Goal: Navigation & Orientation: Find specific page/section

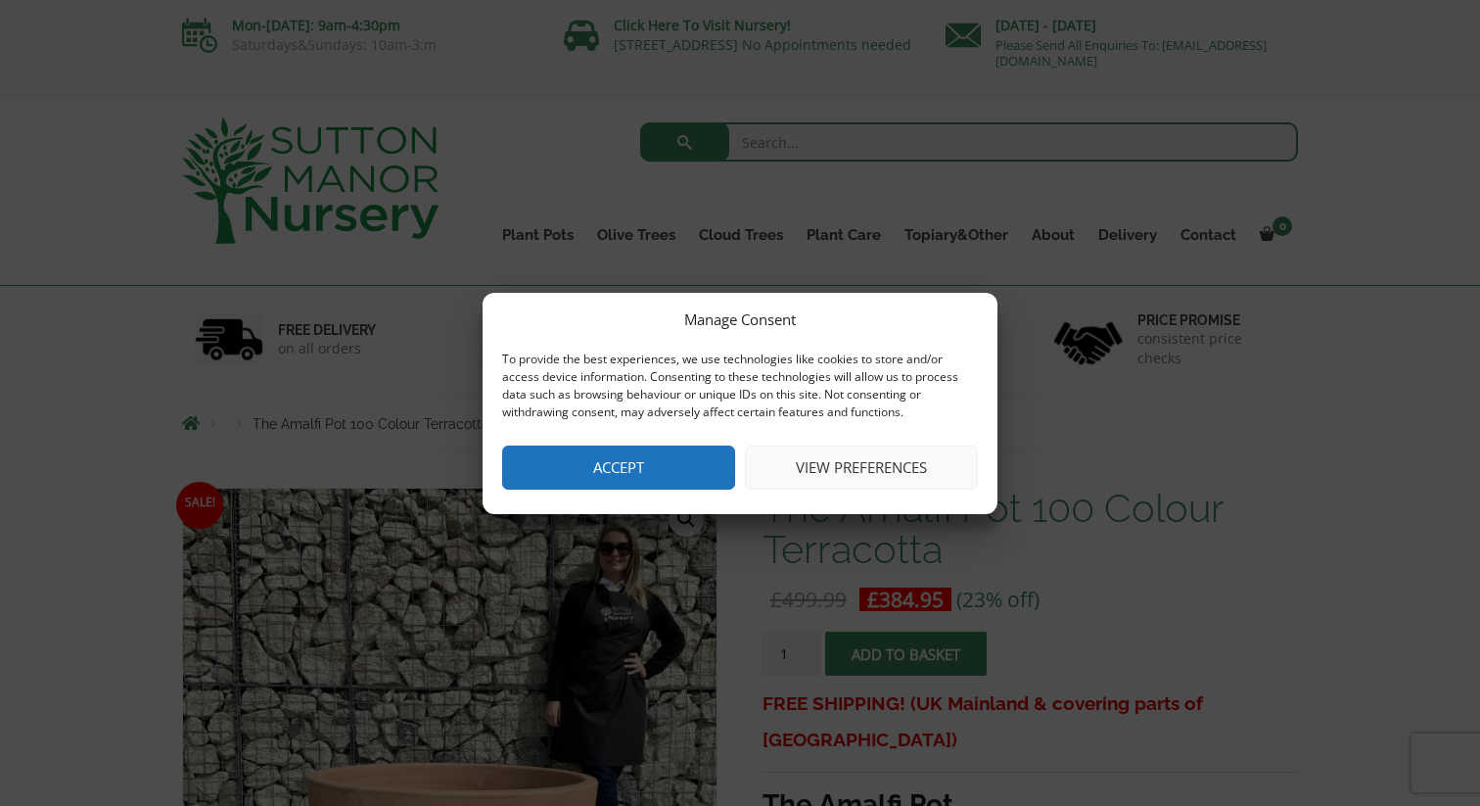
click at [688, 475] on button "Accept" at bounding box center [618, 467] width 233 height 44
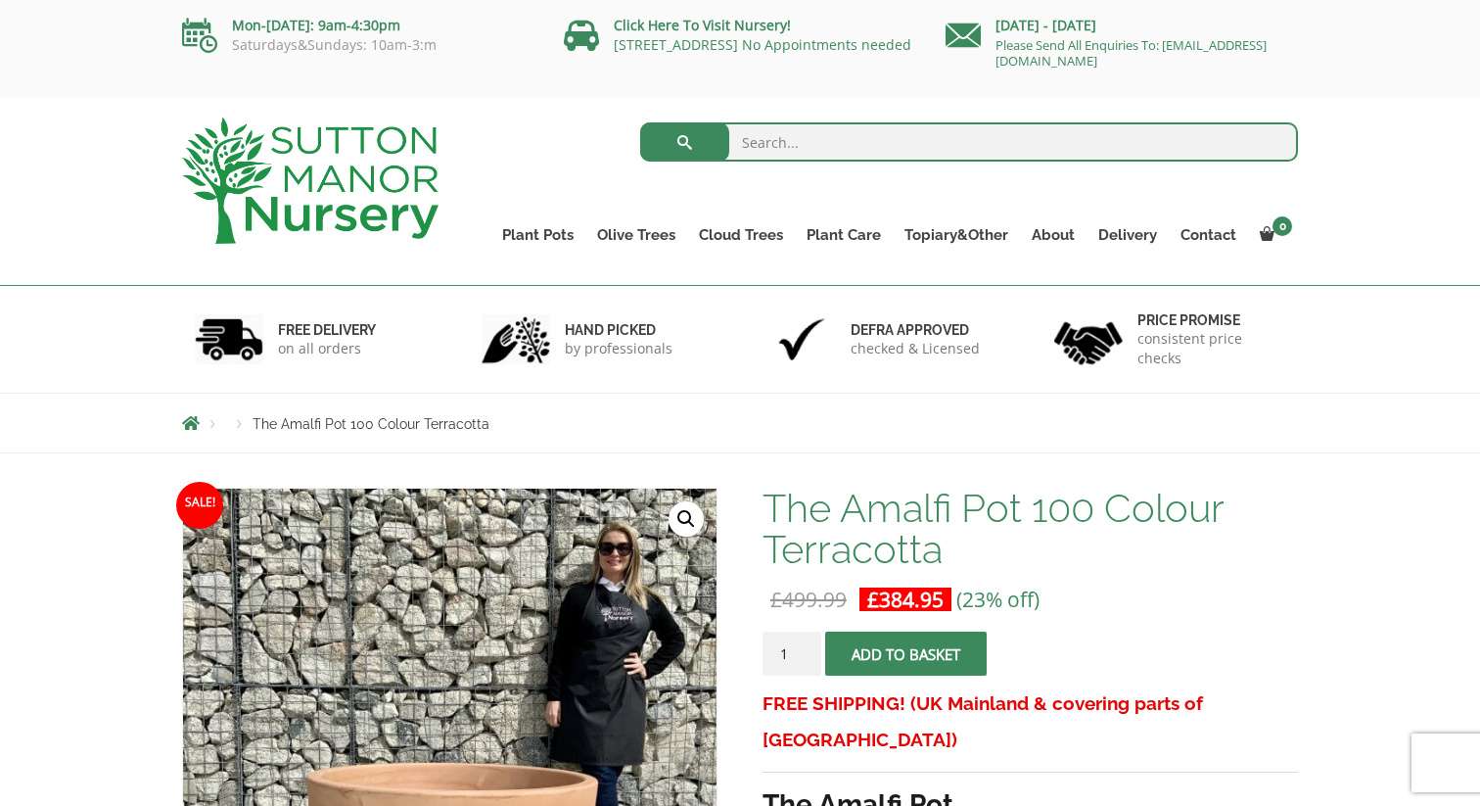
click at [288, 167] on img at bounding box center [310, 180] width 256 height 126
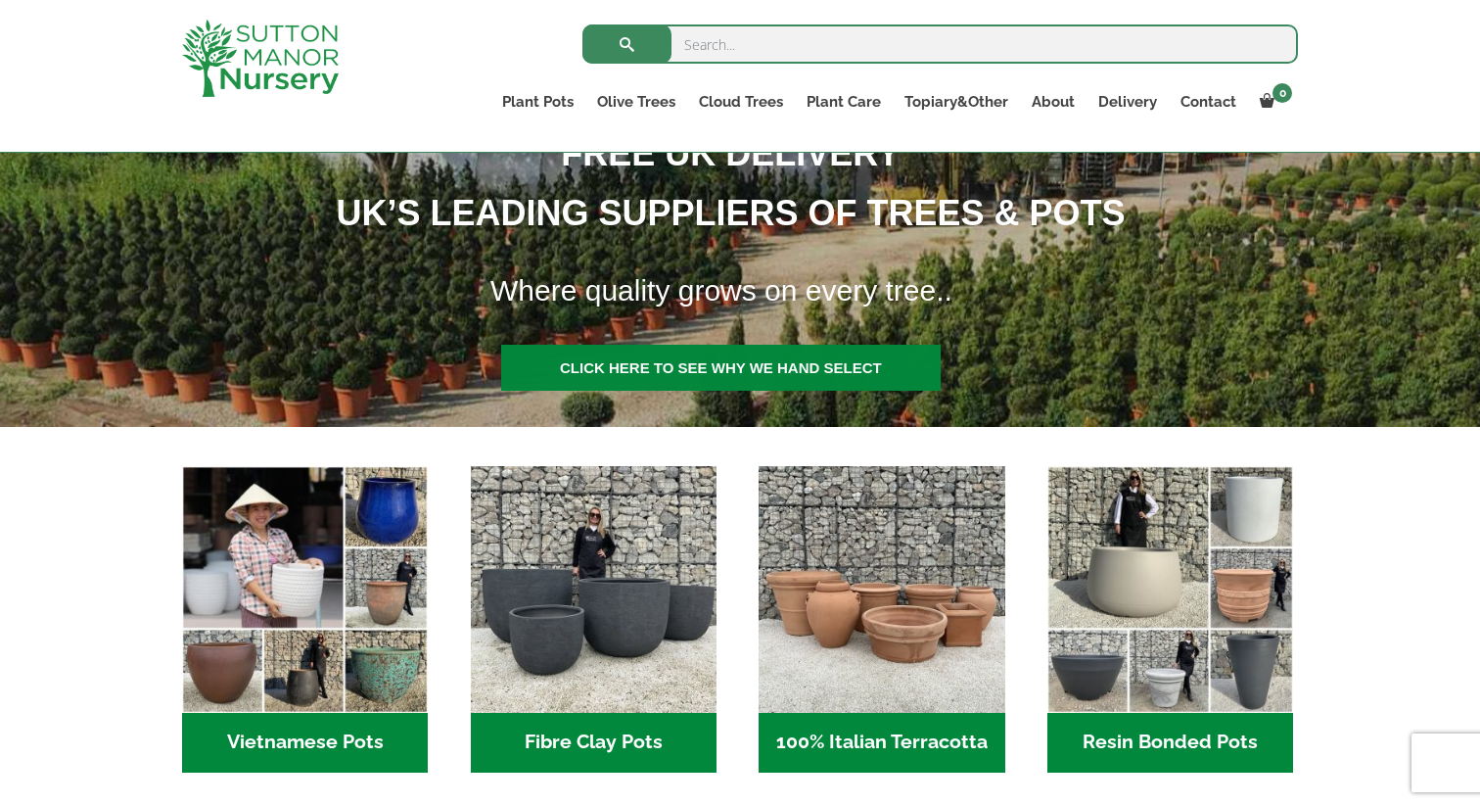
scroll to position [708, 0]
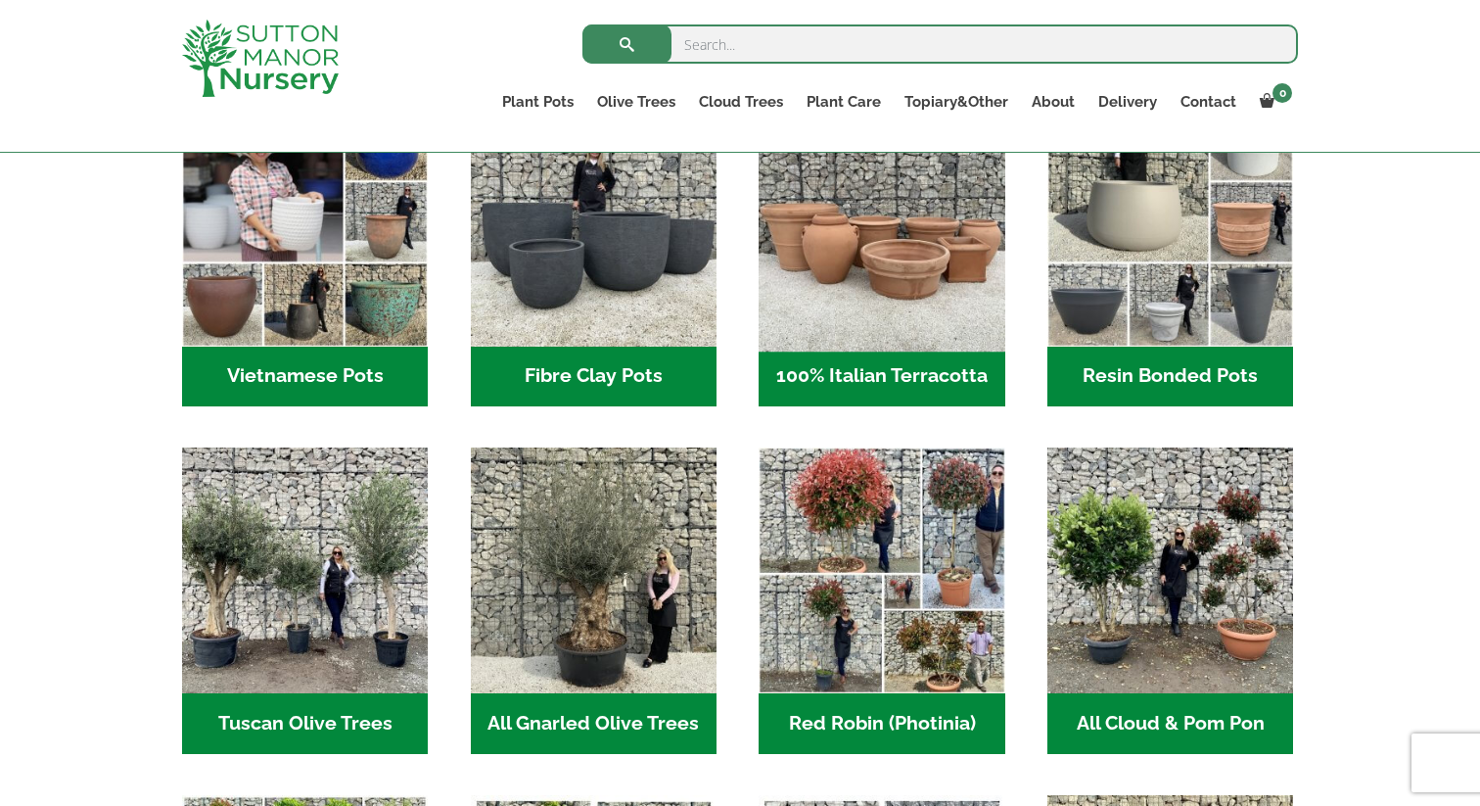
click at [883, 248] on img "Visit product category 100% Italian Terracotta" at bounding box center [882, 223] width 258 height 258
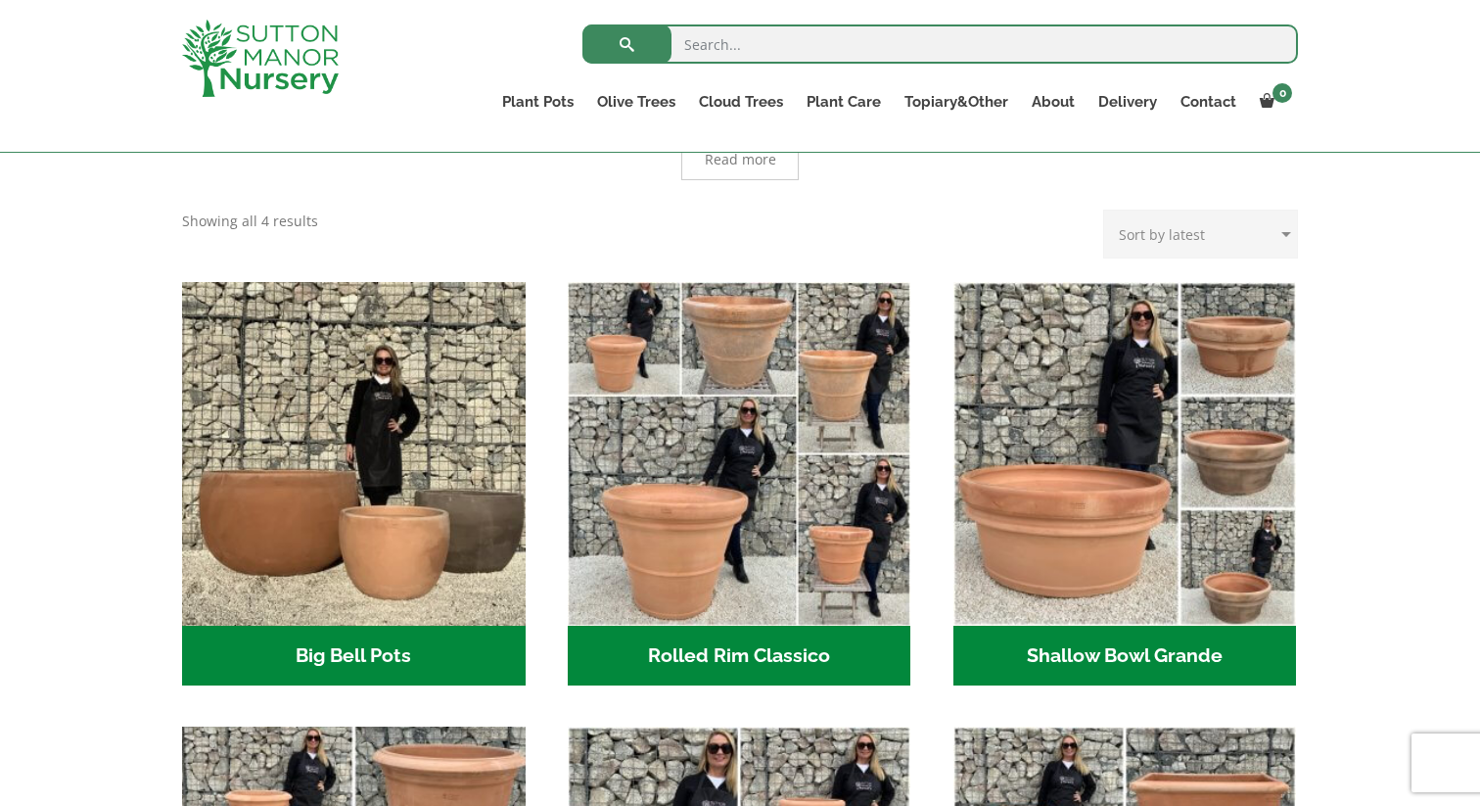
scroll to position [495, 0]
